Goal: Use online tool/utility: Utilize a website feature to perform a specific function

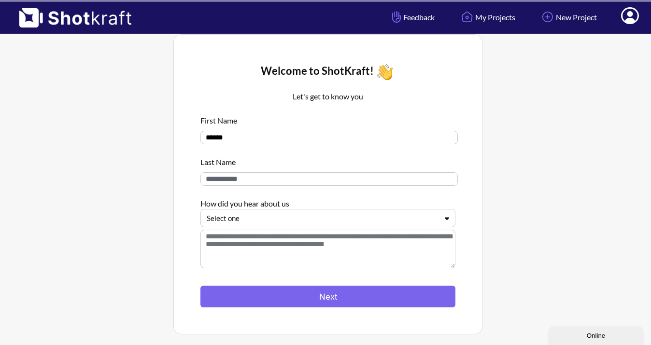
click at [433, 223] on div at bounding box center [322, 218] width 231 height 11
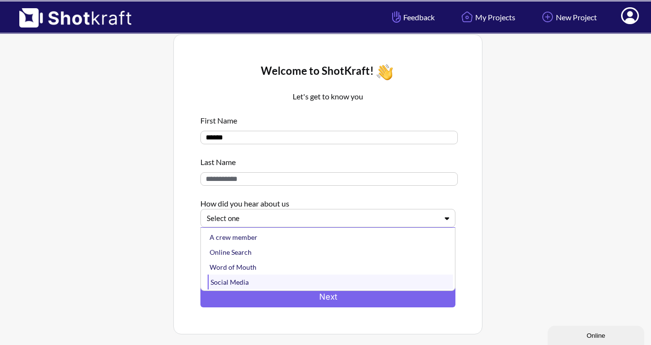
click at [285, 281] on div "Social Media" at bounding box center [330, 282] width 245 height 15
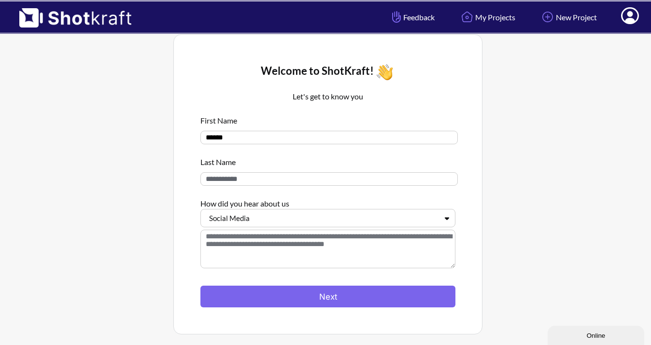
click at [266, 250] on textarea at bounding box center [327, 249] width 255 height 39
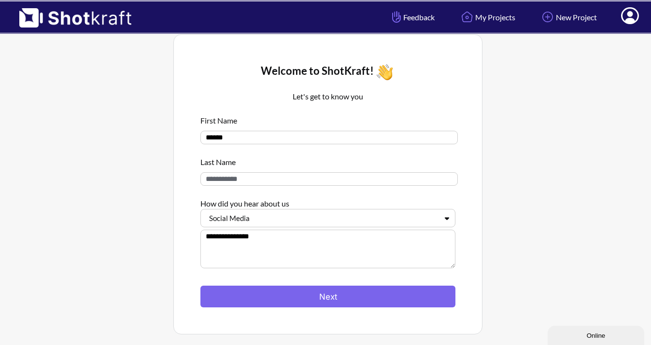
type textarea "**********"
click at [245, 178] on input at bounding box center [328, 179] width 257 height 14
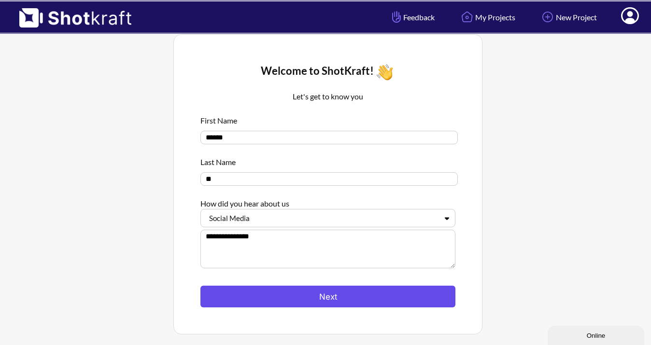
type input "**"
click at [323, 297] on button "Next" at bounding box center [327, 297] width 255 height 22
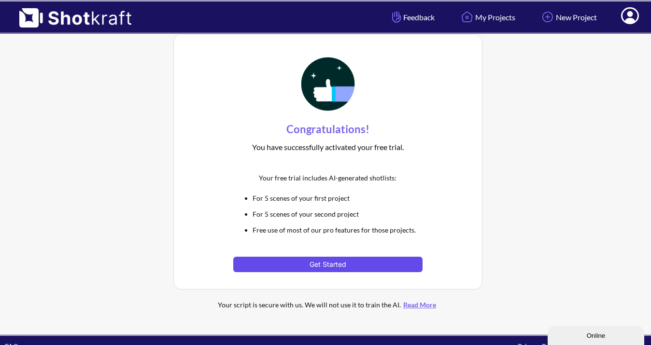
click at [349, 268] on button "Get Started" at bounding box center [327, 264] width 189 height 15
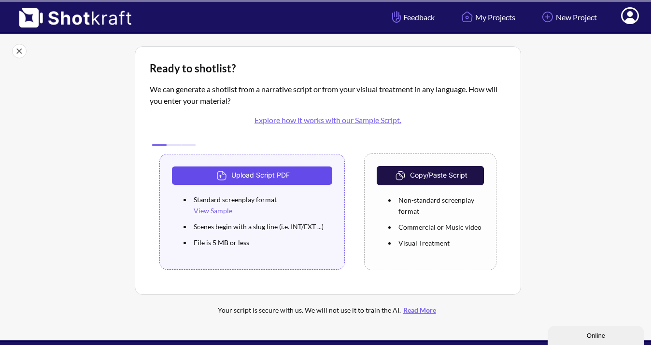
click at [273, 178] on button "Upload Script PDF" at bounding box center [252, 176] width 160 height 18
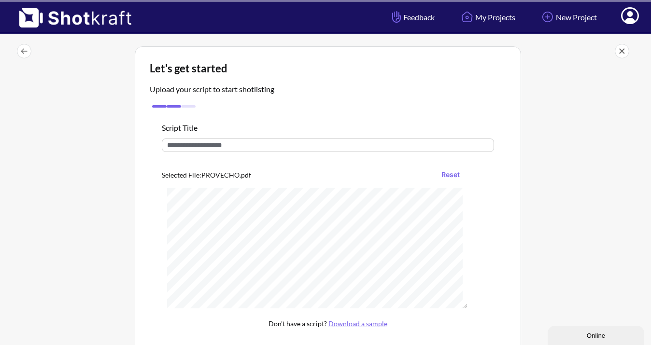
click at [221, 147] on input "text" at bounding box center [328, 146] width 332 height 14
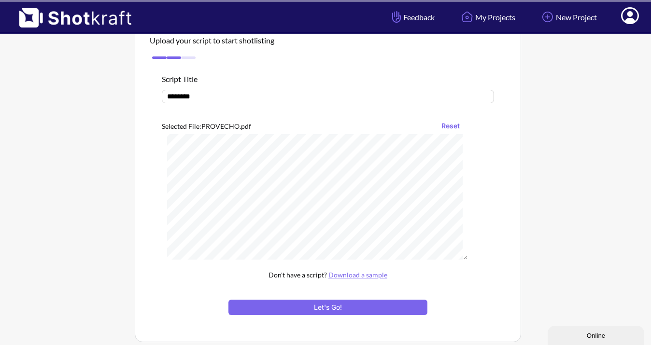
scroll to position [260, 0]
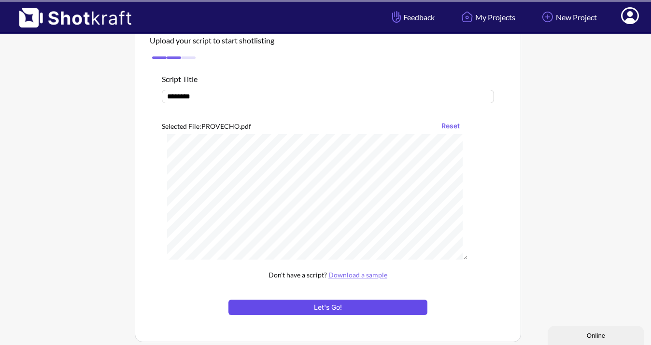
type input "********"
click at [301, 312] on button "Let's Go!" at bounding box center [327, 307] width 199 height 15
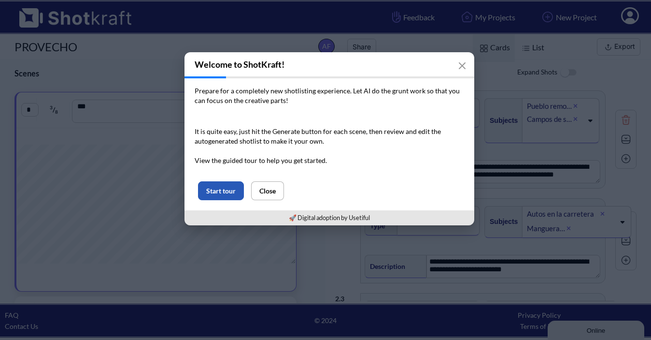
click at [227, 188] on button "Start tour" at bounding box center [221, 190] width 46 height 19
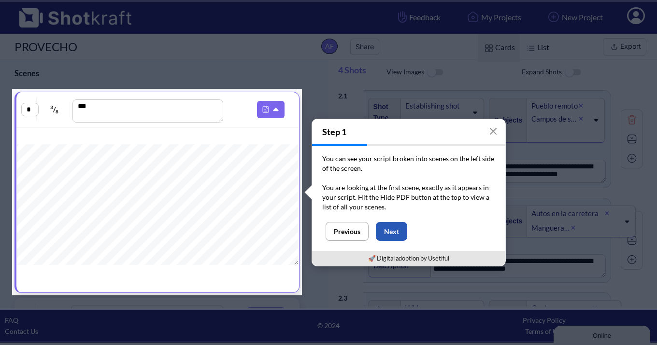
click at [387, 235] on button "Next" at bounding box center [391, 231] width 31 height 19
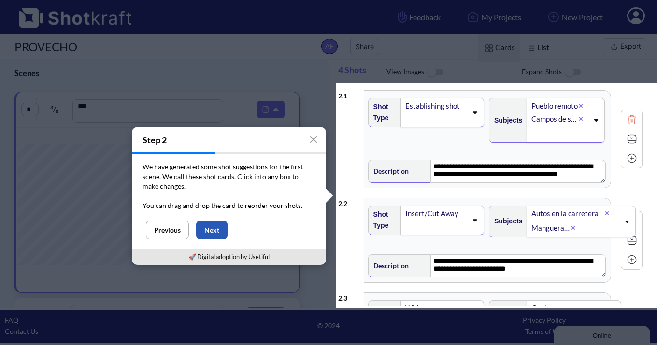
click at [206, 227] on button "Next" at bounding box center [211, 230] width 31 height 19
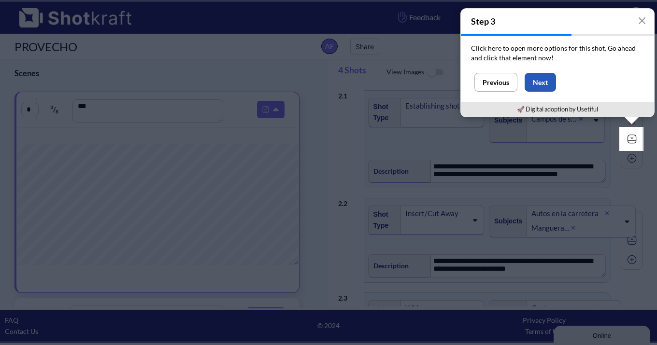
click at [541, 80] on button "Next" at bounding box center [539, 82] width 31 height 19
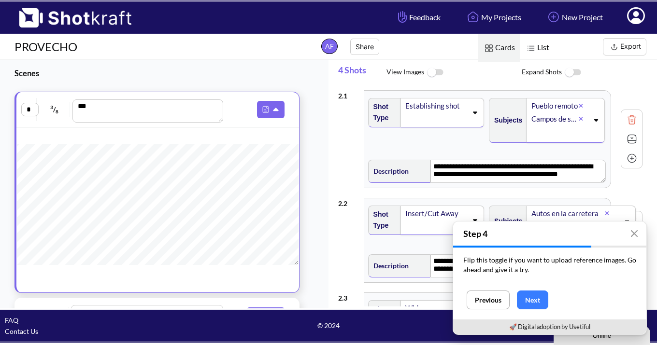
click at [468, 80] on span "View Images" at bounding box center [453, 72] width 135 height 21
click at [617, 81] on span "Expand Shots" at bounding box center [589, 72] width 135 height 21
click at [638, 233] on icon "button" at bounding box center [634, 234] width 8 height 8
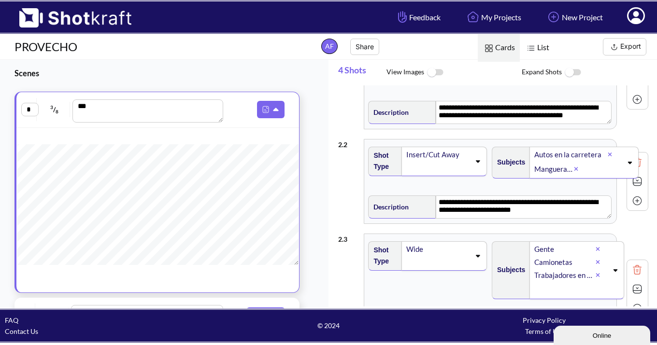
scroll to position [66, 0]
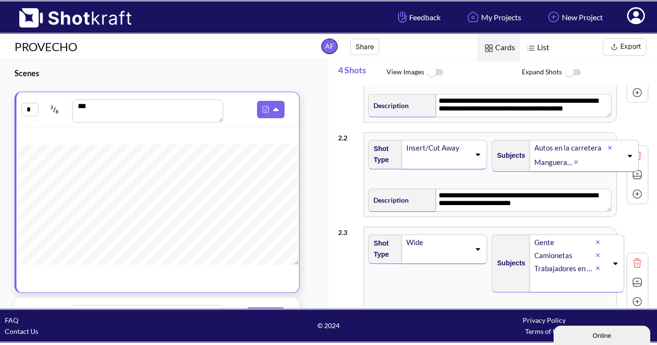
click at [477, 156] on icon at bounding box center [477, 154] width 13 height 7
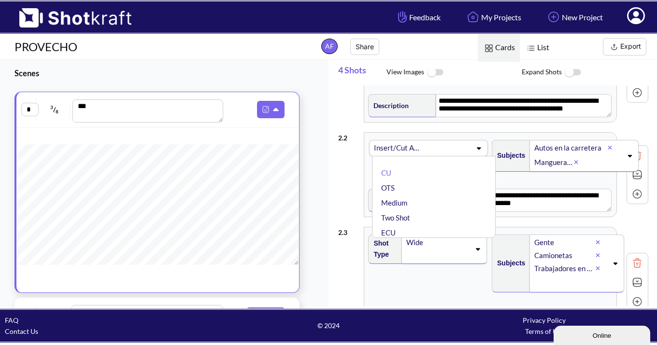
scroll to position [0, 0]
click at [475, 151] on icon at bounding box center [478, 148] width 13 height 7
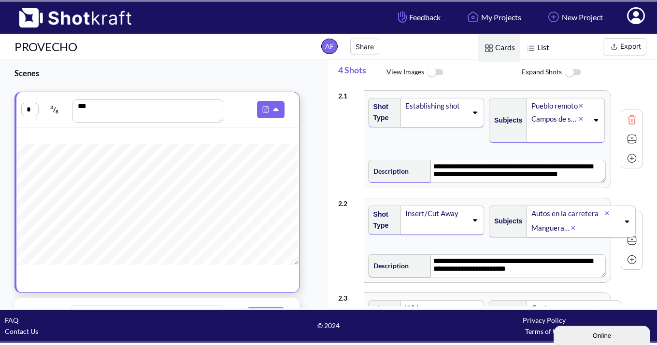
click at [539, 47] on span "List" at bounding box center [537, 48] width 34 height 28
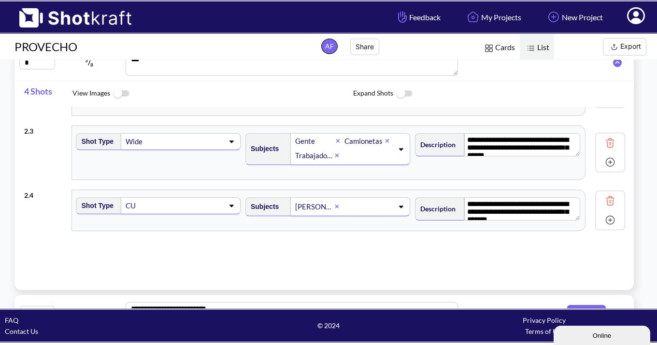
scroll to position [47, 0]
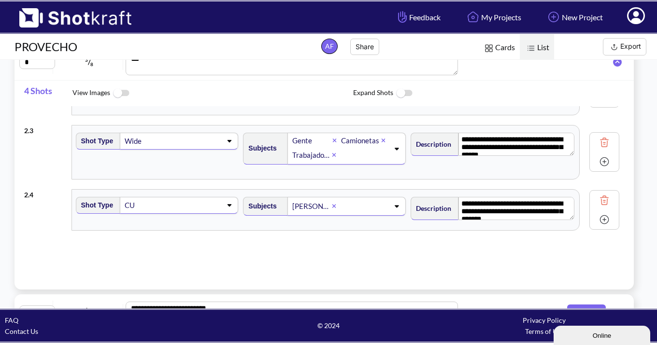
click at [122, 88] on img at bounding box center [121, 93] width 22 height 21
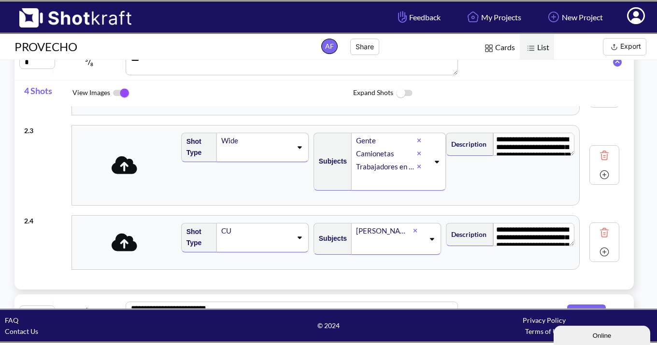
click at [124, 91] on img at bounding box center [121, 93] width 22 height 20
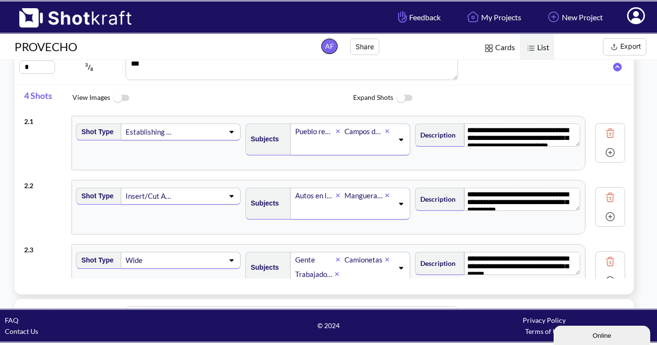
scroll to position [0, 0]
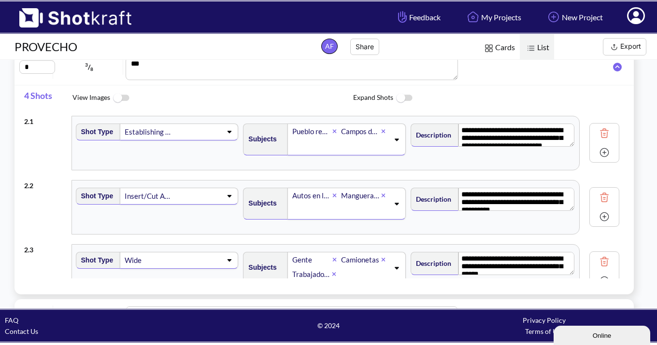
click at [37, 70] on input "*" at bounding box center [37, 67] width 36 height 14
type input "*"
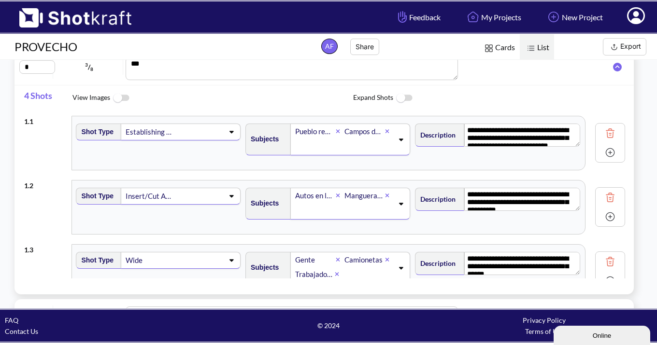
click at [217, 136] on span at bounding box center [198, 132] width 51 height 14
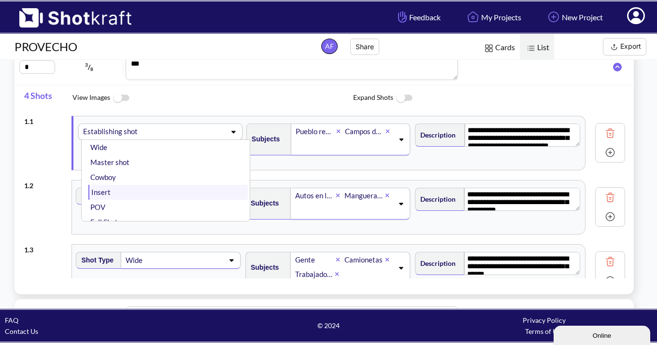
scroll to position [83, 0]
click at [143, 166] on li "Master shot" at bounding box center [167, 163] width 159 height 15
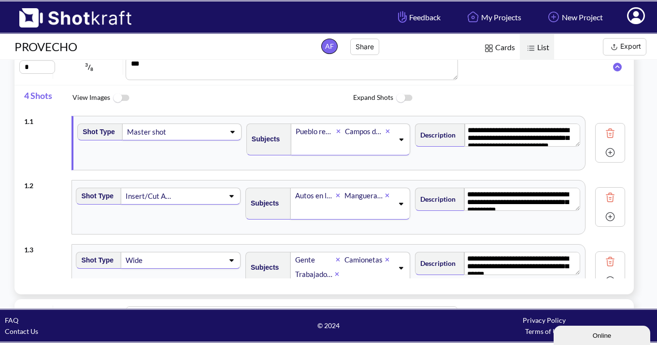
click at [214, 196] on span at bounding box center [198, 196] width 51 height 14
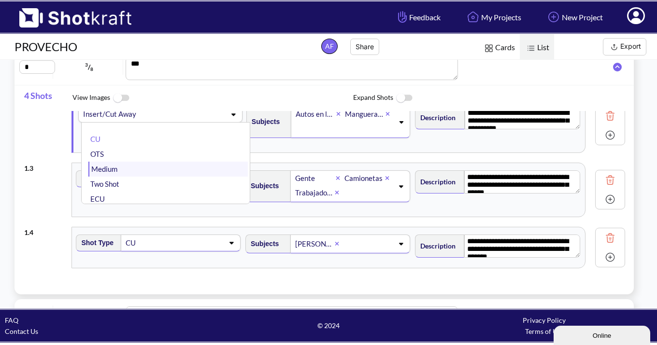
scroll to position [0, 0]
click at [136, 138] on li "CU" at bounding box center [167, 139] width 159 height 15
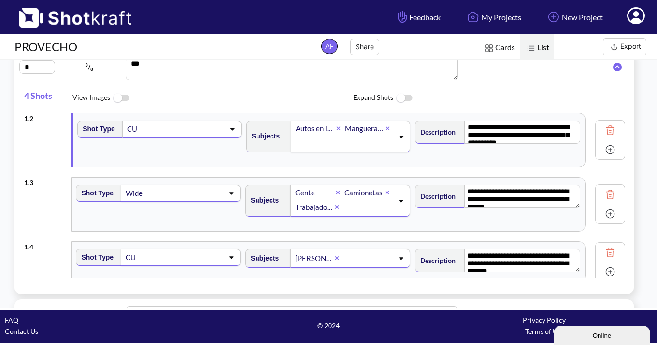
scroll to position [66, 0]
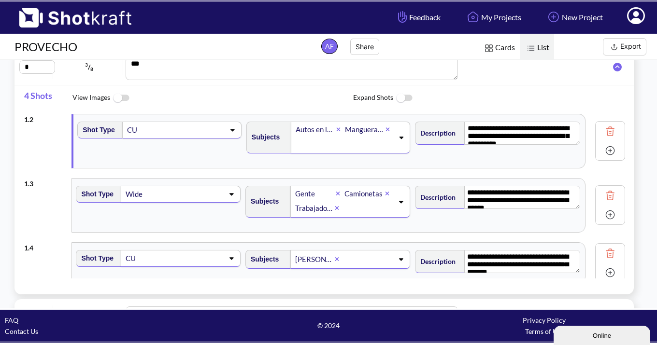
click at [205, 196] on span at bounding box center [198, 194] width 51 height 14
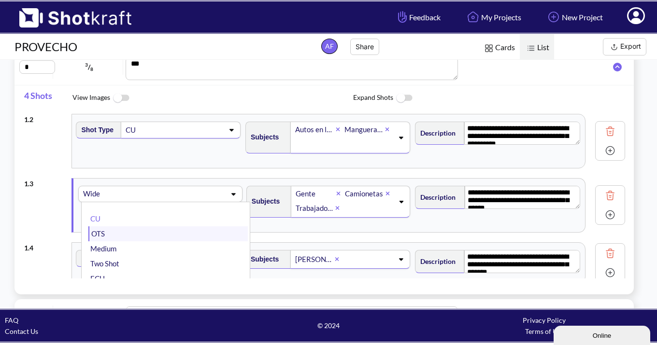
click at [142, 232] on li "OTS" at bounding box center [167, 234] width 159 height 15
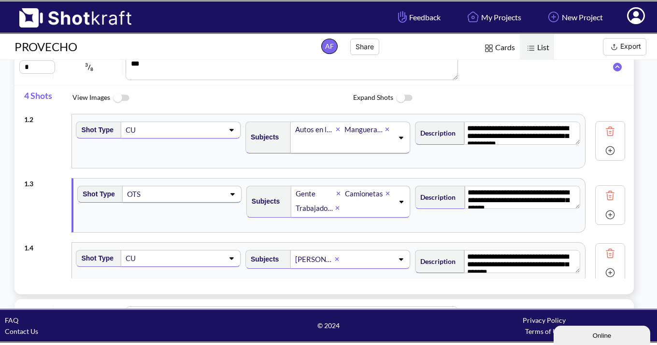
click at [204, 134] on span at bounding box center [198, 130] width 51 height 14
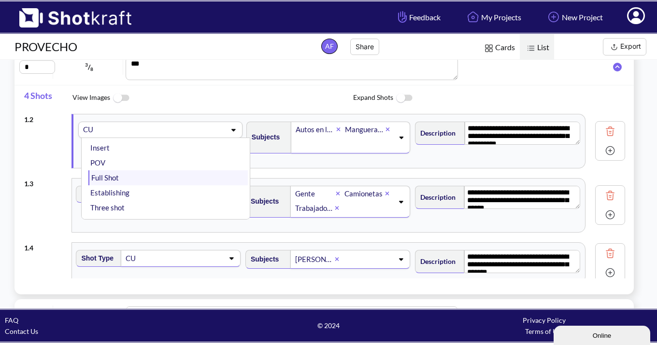
scroll to position [113, 0]
click at [144, 180] on li "Full Shot" at bounding box center [167, 176] width 159 height 15
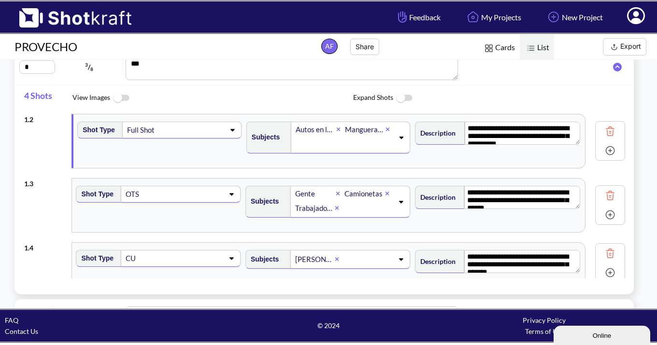
click at [202, 196] on span at bounding box center [198, 194] width 51 height 14
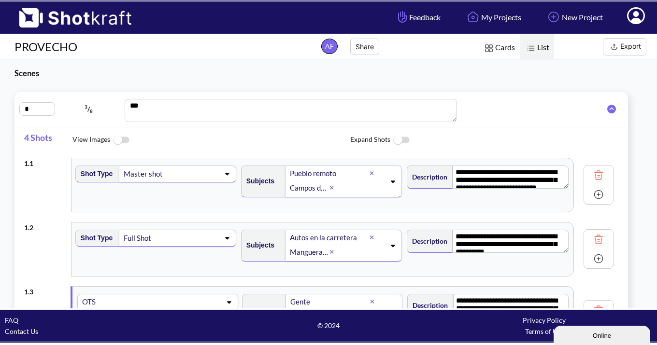
scroll to position [0, 0]
click at [218, 179] on span at bounding box center [195, 174] width 48 height 14
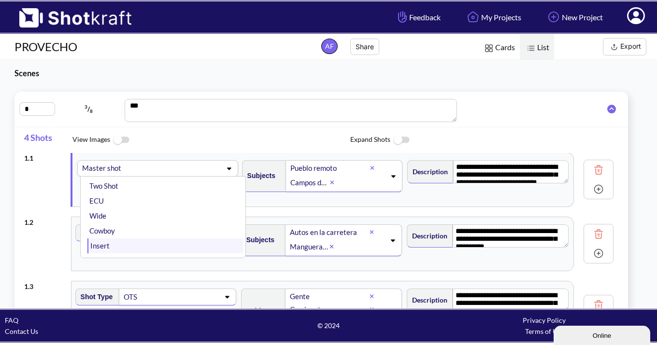
scroll to position [53, 0]
click at [112, 215] on li "Wide" at bounding box center [165, 215] width 156 height 15
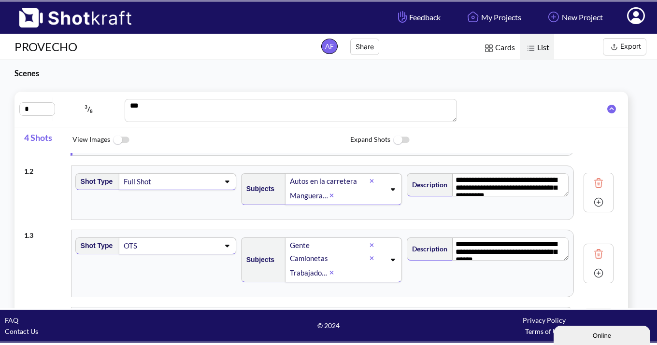
scroll to position [59, 0]
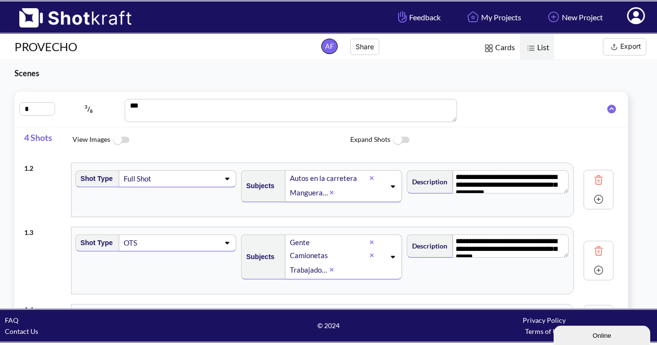
click at [216, 178] on span at bounding box center [195, 179] width 48 height 14
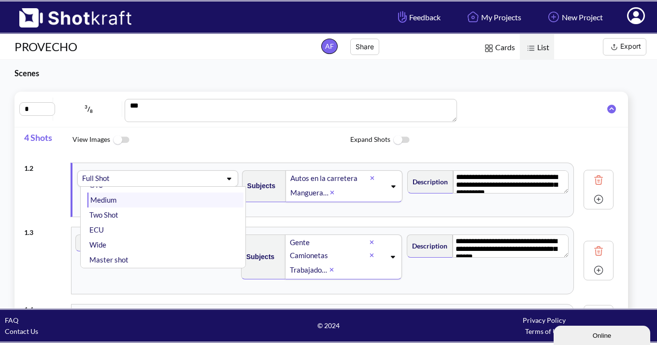
scroll to position [45, 0]
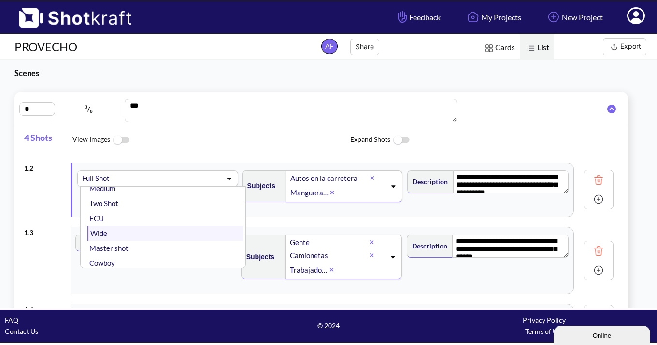
click at [140, 230] on li "Wide" at bounding box center [165, 233] width 156 height 15
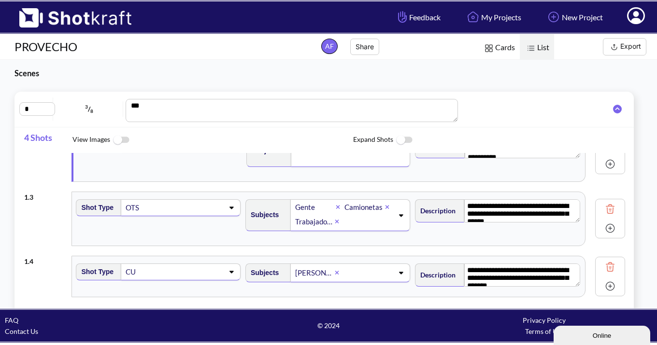
scroll to position [102, 0]
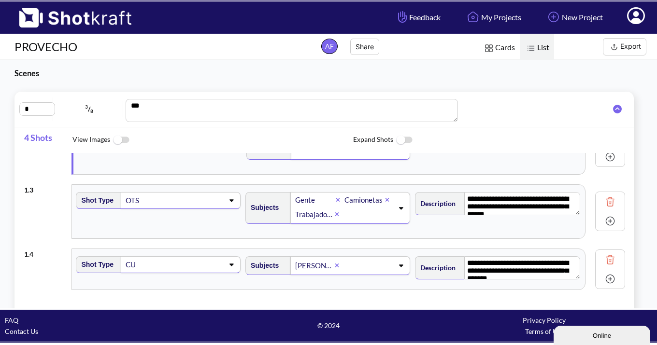
click at [215, 204] on span at bounding box center [198, 201] width 51 height 14
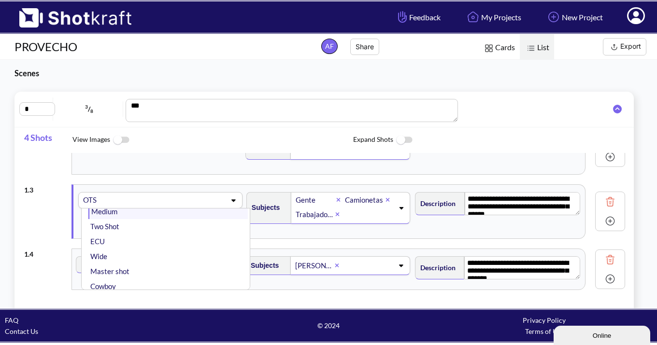
scroll to position [42, 0]
click at [161, 241] on li "Wide" at bounding box center [167, 243] width 159 height 15
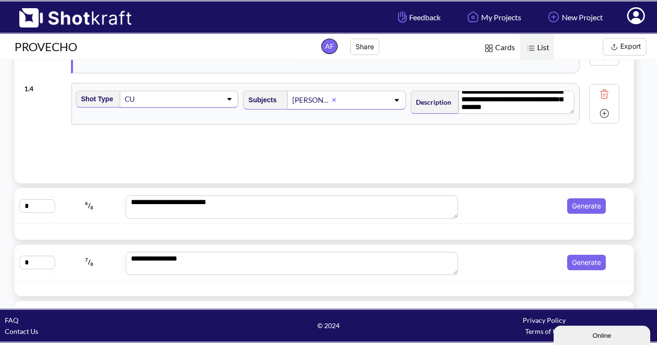
scroll to position [234, 0]
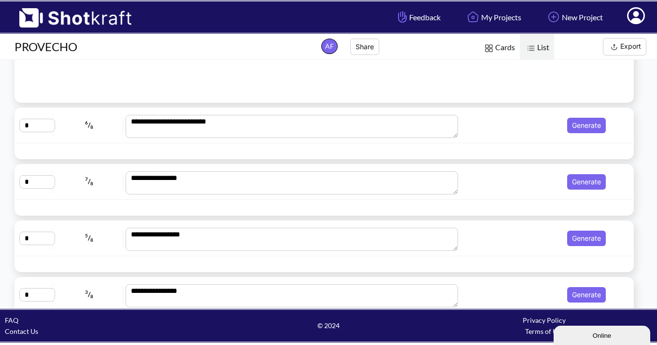
type input "*"
click at [31, 123] on input "*" at bounding box center [37, 126] width 36 height 14
type input "*"
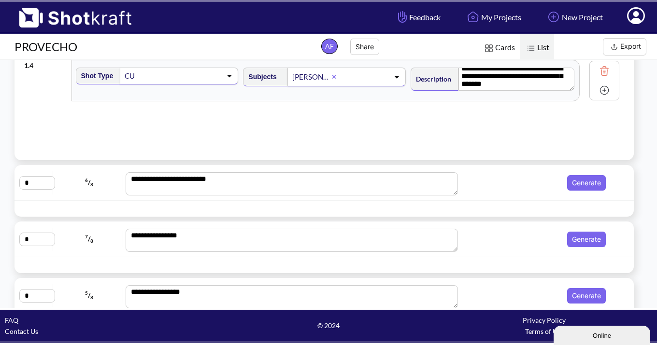
scroll to position [178, 0]
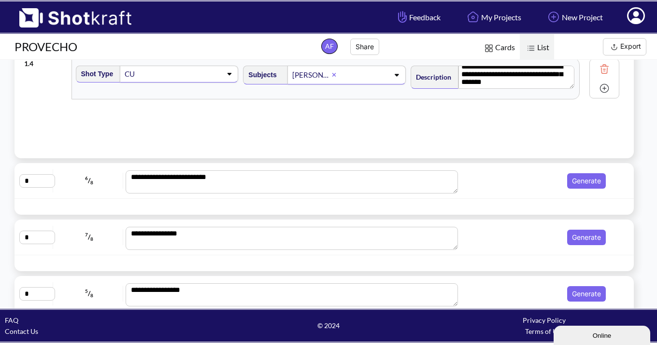
click at [43, 180] on input "*" at bounding box center [37, 181] width 36 height 14
type input "*"
click at [583, 182] on button "Generate" at bounding box center [586, 180] width 39 height 15
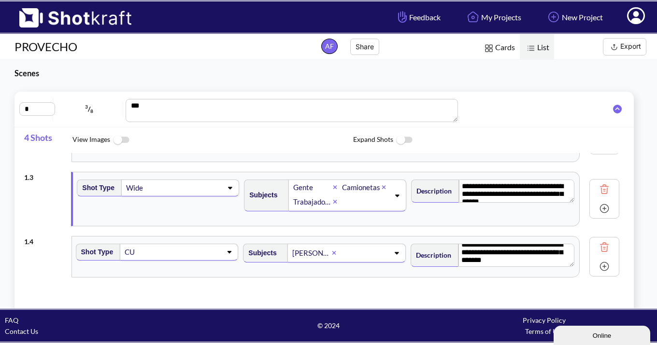
scroll to position [0, 0]
click at [90, 112] on span "8" at bounding box center [91, 111] width 3 height 6
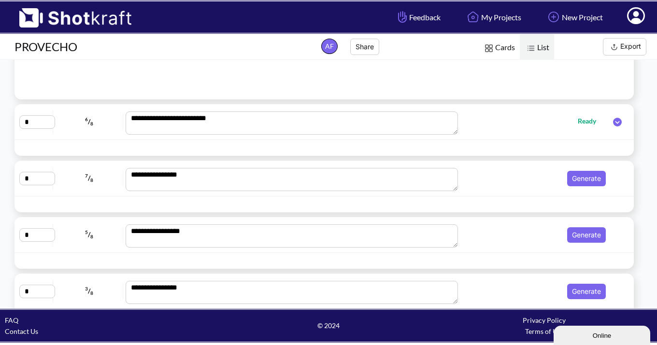
scroll to position [239, 0]
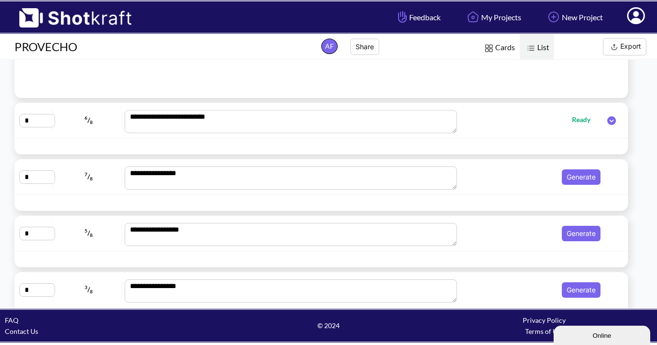
click at [612, 120] on icon at bounding box center [611, 120] width 9 height 9
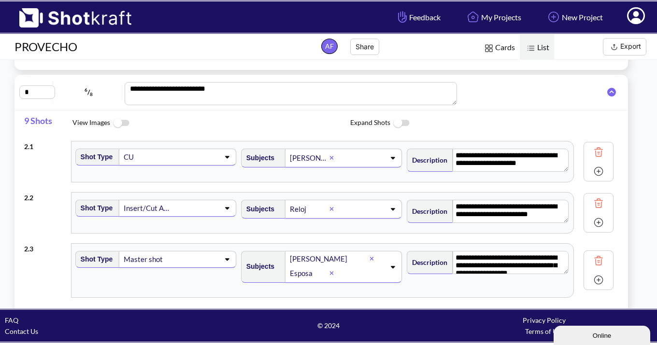
scroll to position [82, 0]
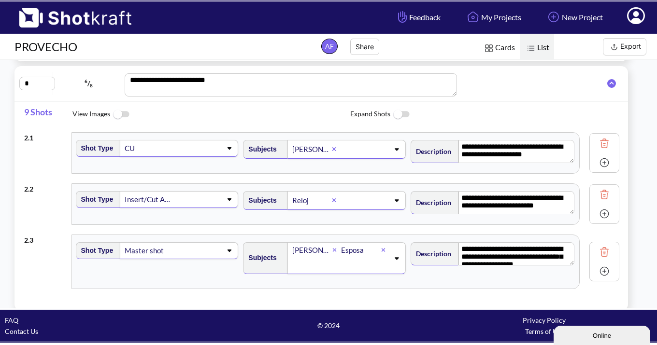
click at [226, 147] on icon at bounding box center [229, 148] width 13 height 7
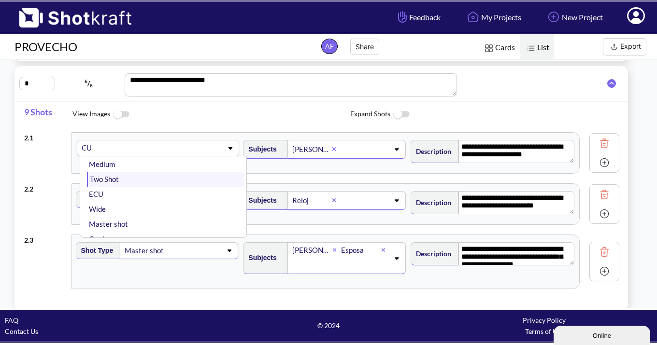
scroll to position [27, 0]
click at [131, 193] on li "ECU" at bounding box center [166, 191] width 158 height 15
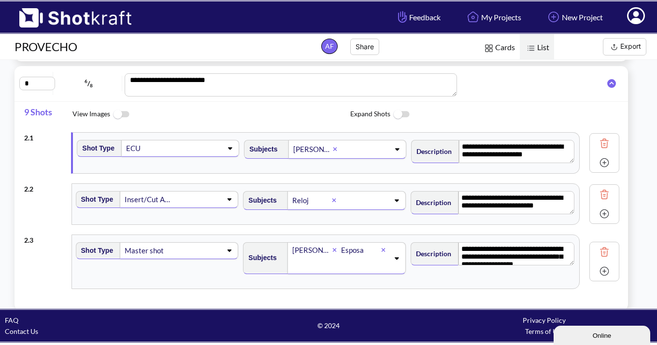
click at [222, 203] on div "Insert/Cut Away" at bounding box center [179, 199] width 118 height 17
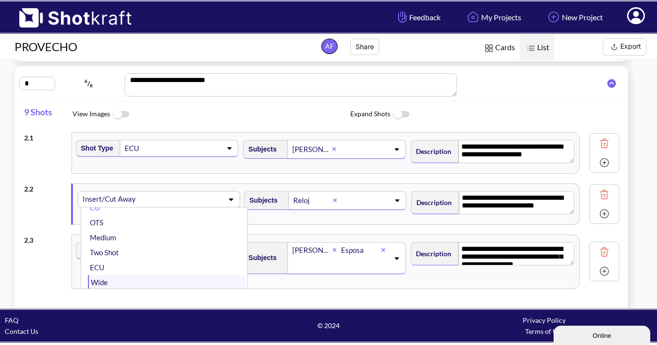
scroll to position [6, 0]
click at [123, 223] on li "CU" at bounding box center [166, 218] width 157 height 15
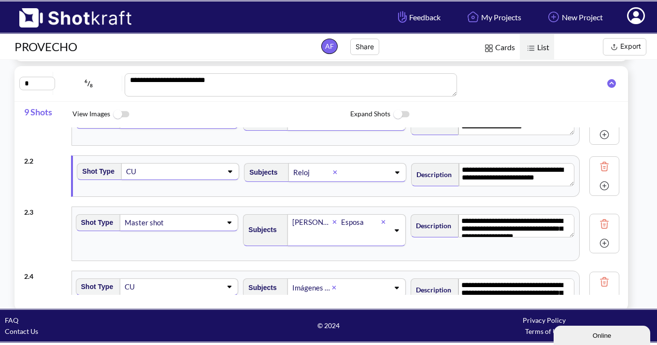
scroll to position [31, 0]
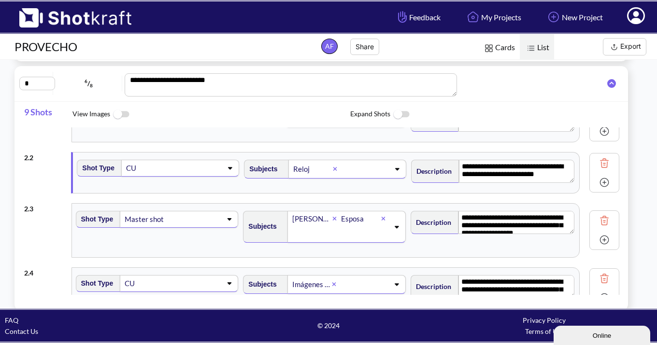
click at [206, 221] on span at bounding box center [196, 220] width 49 height 14
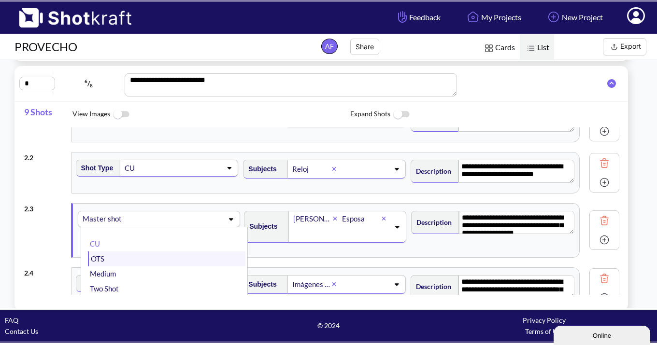
scroll to position [0, 0]
click at [117, 271] on li "Medium" at bounding box center [166, 274] width 157 height 15
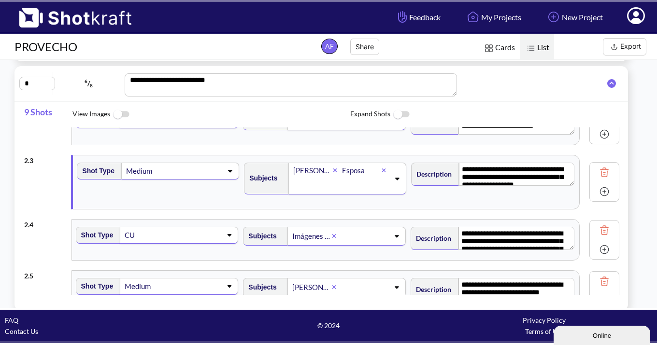
scroll to position [92, 0]
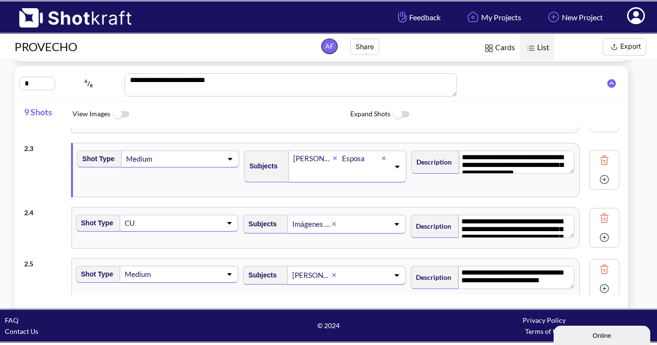
click at [211, 231] on div "CU" at bounding box center [172, 222] width 99 height 15
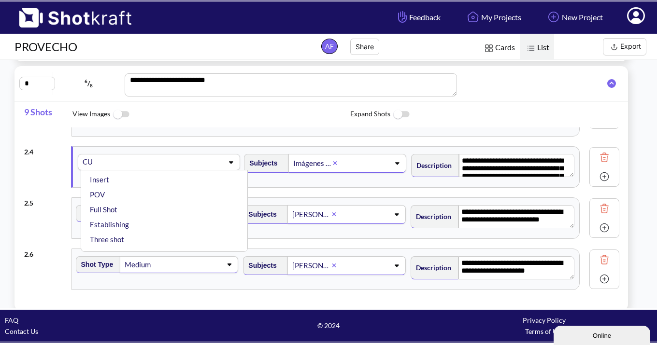
scroll to position [111, 0]
click at [129, 197] on li "POV" at bounding box center [166, 196] width 157 height 15
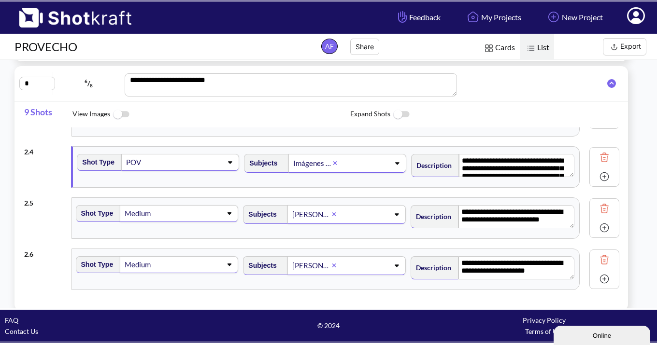
click at [226, 215] on icon at bounding box center [229, 213] width 13 height 7
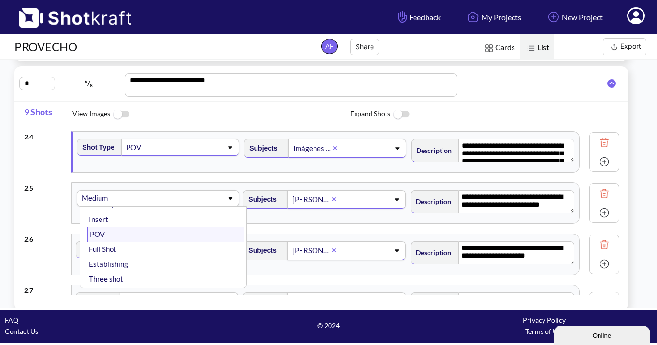
scroll to position [96, 0]
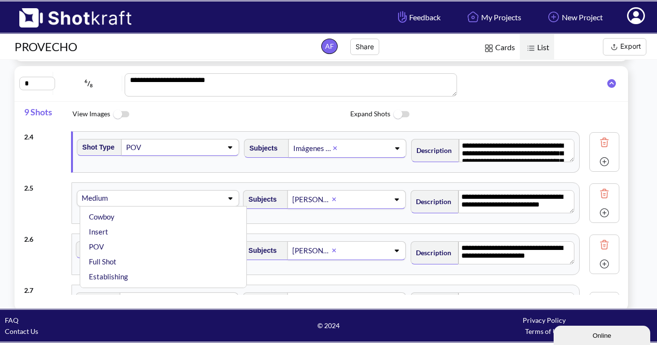
click at [181, 194] on span at bounding box center [184, 199] width 73 height 14
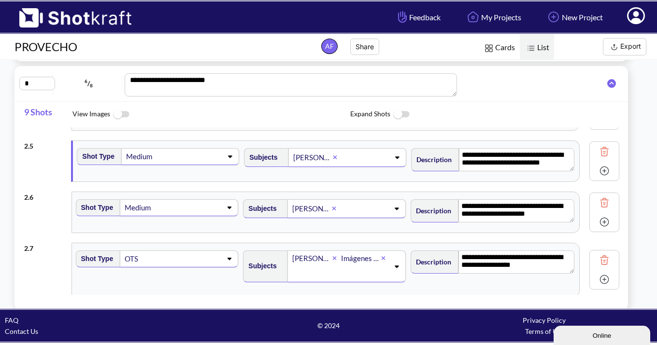
scroll to position [212, 0]
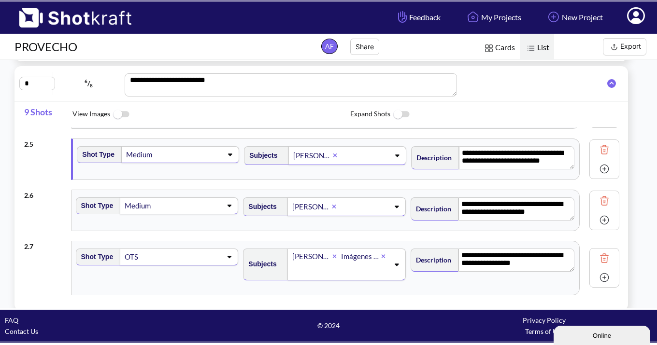
click at [212, 203] on span at bounding box center [196, 206] width 49 height 14
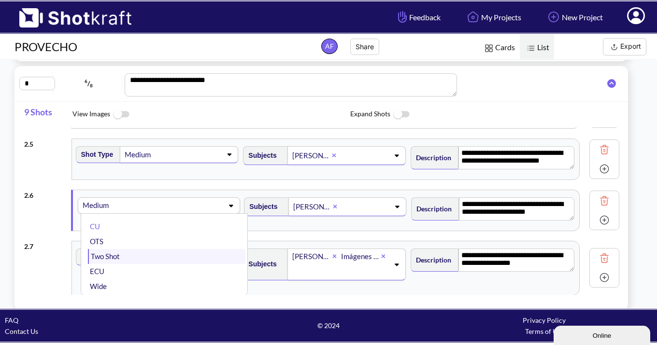
scroll to position [2, 0]
click at [167, 241] on li "OTS" at bounding box center [166, 243] width 157 height 15
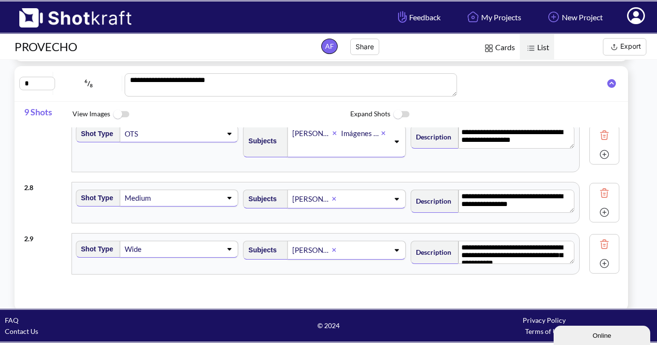
scroll to position [336, 0]
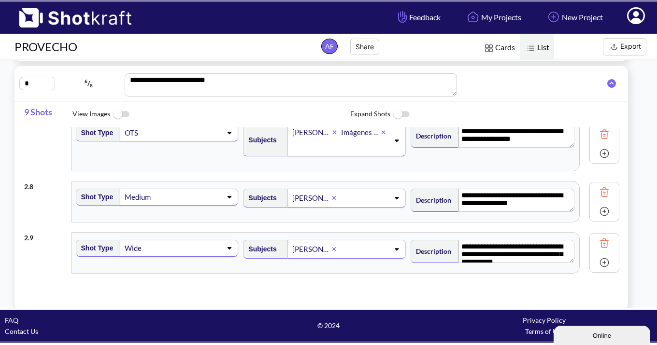
click at [217, 205] on div "Medium" at bounding box center [179, 197] width 118 height 17
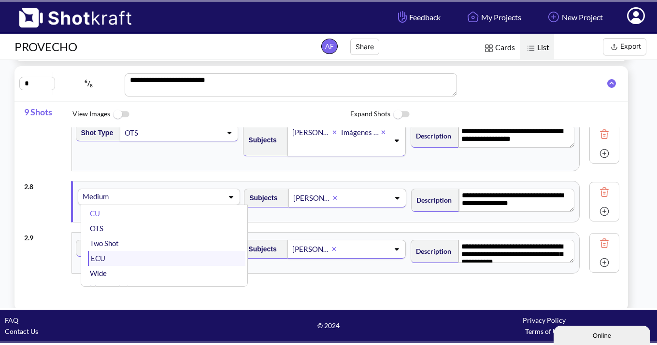
scroll to position [4, 0]
click at [164, 215] on li "CU" at bounding box center [166, 217] width 157 height 15
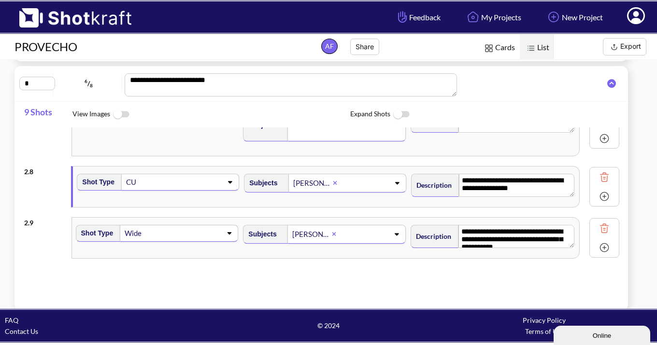
scroll to position [356, 0]
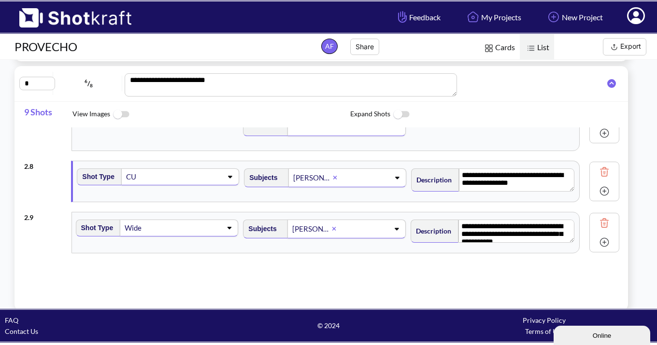
click at [207, 227] on span at bounding box center [196, 228] width 49 height 14
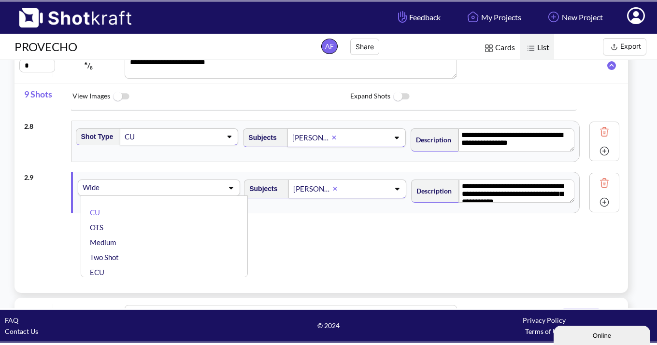
scroll to position [0, 0]
click at [200, 188] on span at bounding box center [186, 188] width 72 height 14
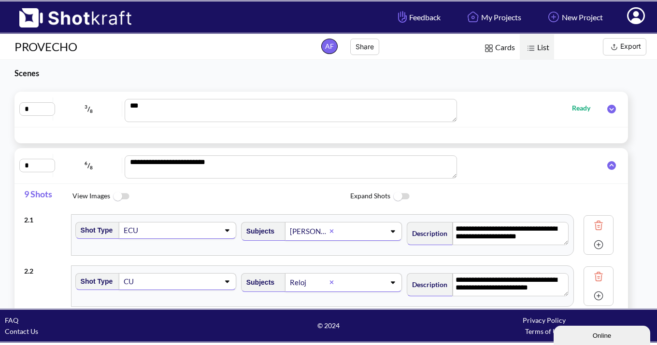
click at [611, 107] on icon at bounding box center [611, 109] width 9 height 9
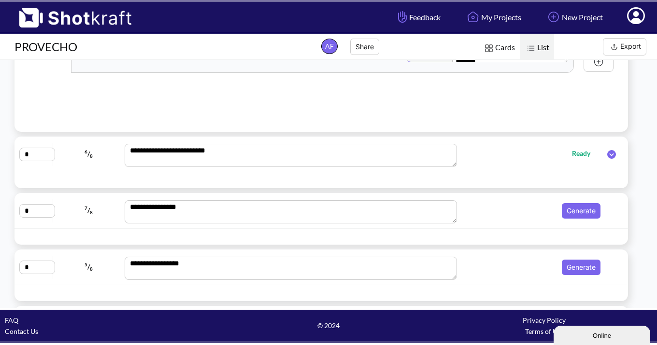
click at [609, 156] on icon at bounding box center [611, 154] width 9 height 9
